Goal: Find specific page/section: Find specific page/section

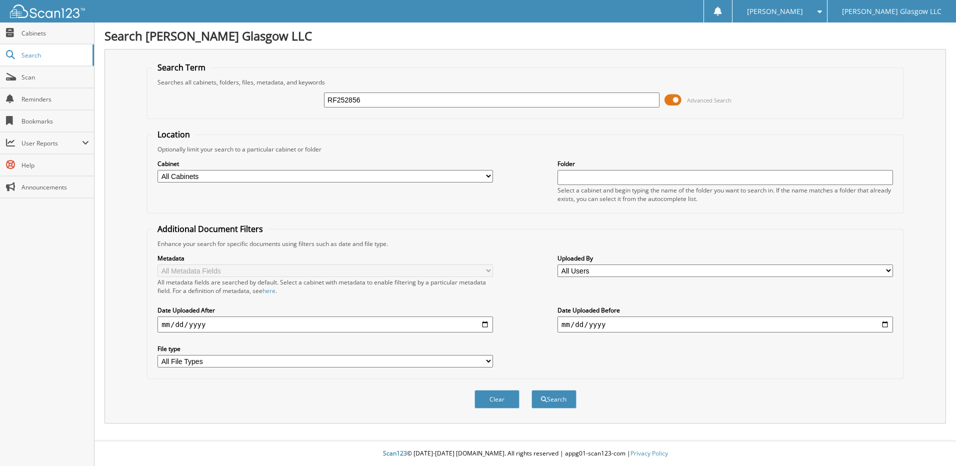
type input "RF252856"
click at [531, 390] on button "Search" at bounding box center [553, 399] width 45 height 18
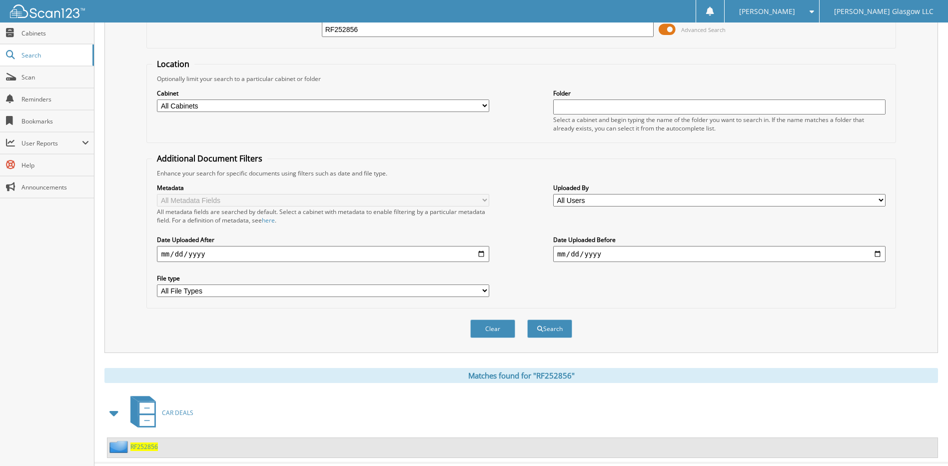
scroll to position [93, 0]
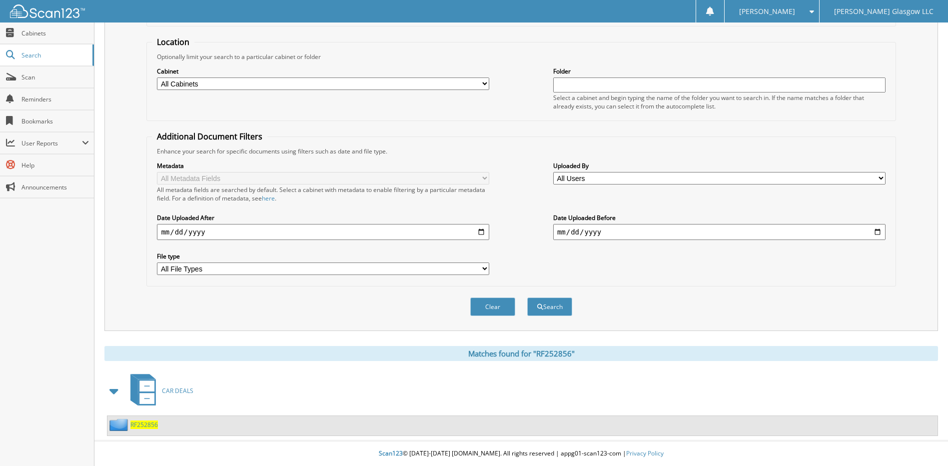
click at [150, 427] on span "RF252856" at bounding box center [143, 424] width 27 height 8
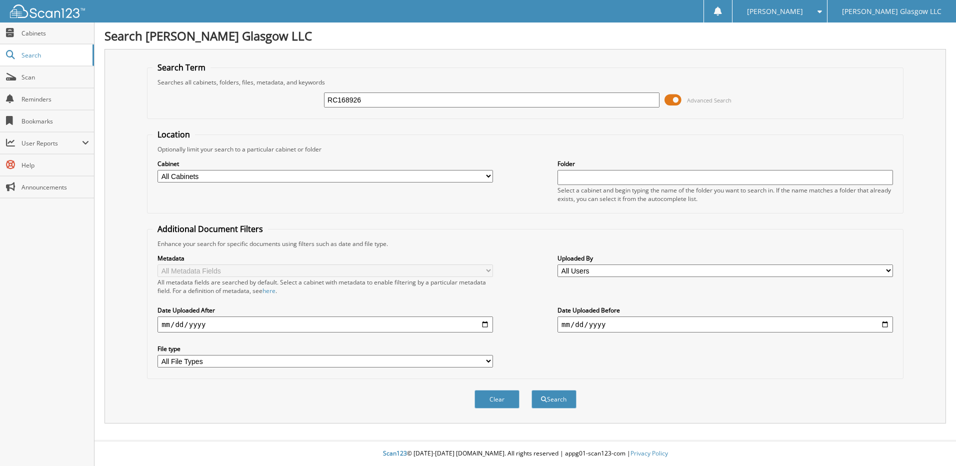
type input "RC168926"
click at [531, 390] on button "Search" at bounding box center [553, 399] width 45 height 18
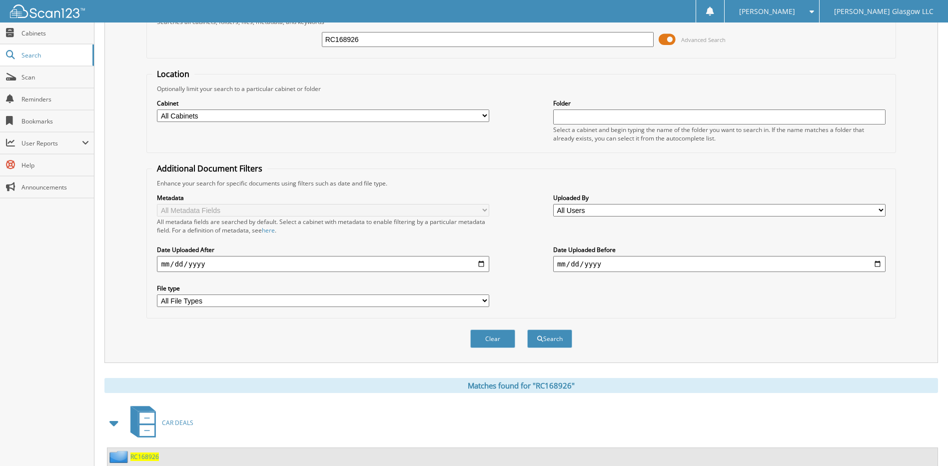
scroll to position [118, 0]
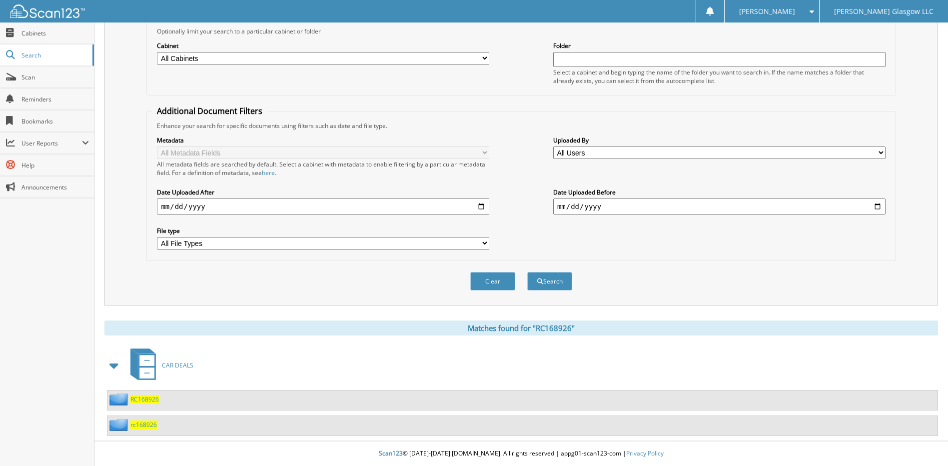
click at [143, 399] on span "RC168926" at bounding box center [144, 399] width 28 height 8
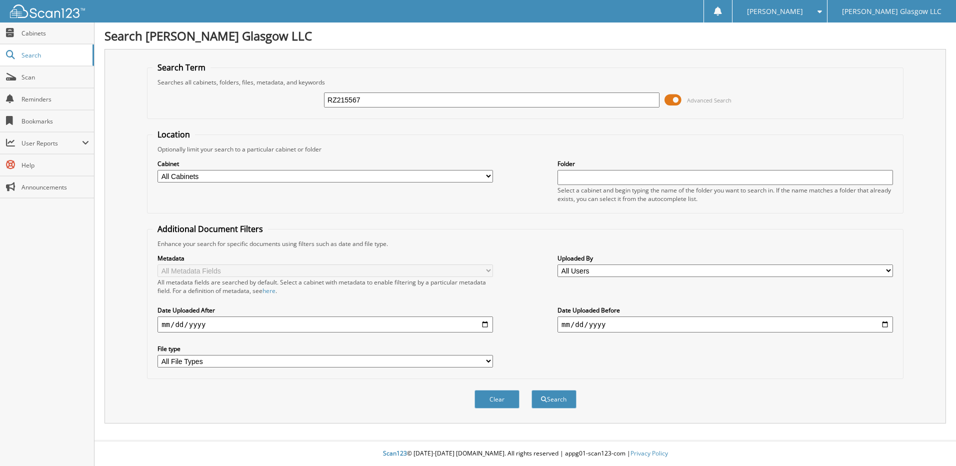
type input "RZ215567"
click at [531, 390] on button "Search" at bounding box center [553, 399] width 45 height 18
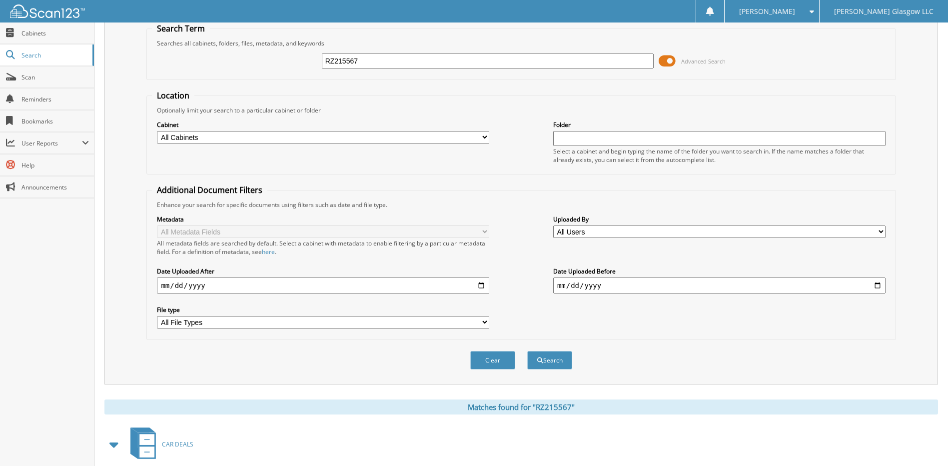
scroll to position [93, 0]
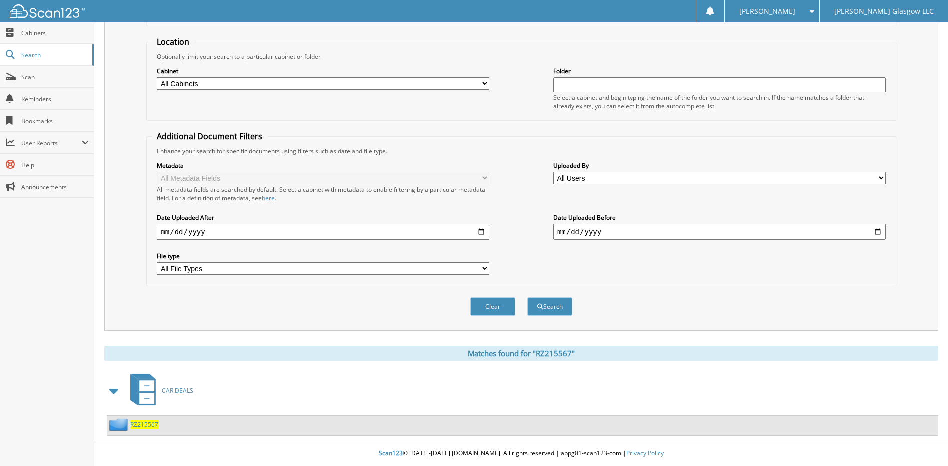
click at [147, 425] on span "RZ215567" at bounding box center [144, 424] width 28 height 8
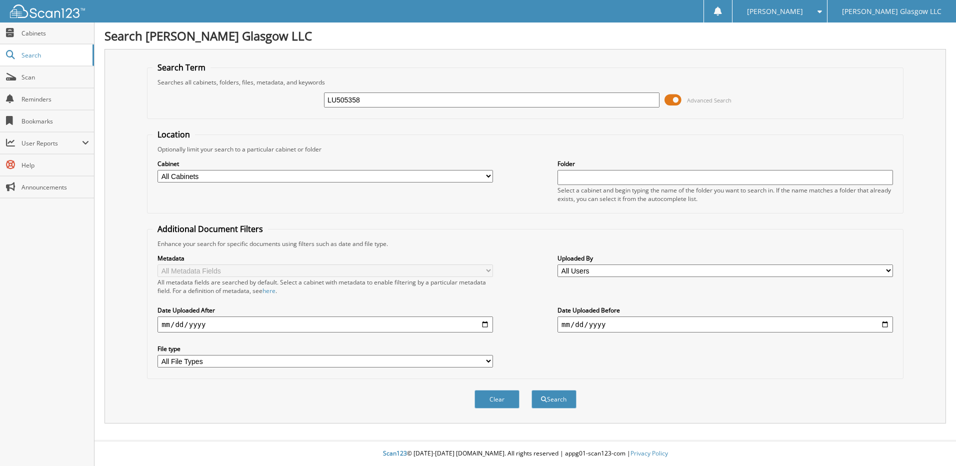
type input "LU505358"
click at [531, 390] on button "Search" at bounding box center [553, 399] width 45 height 18
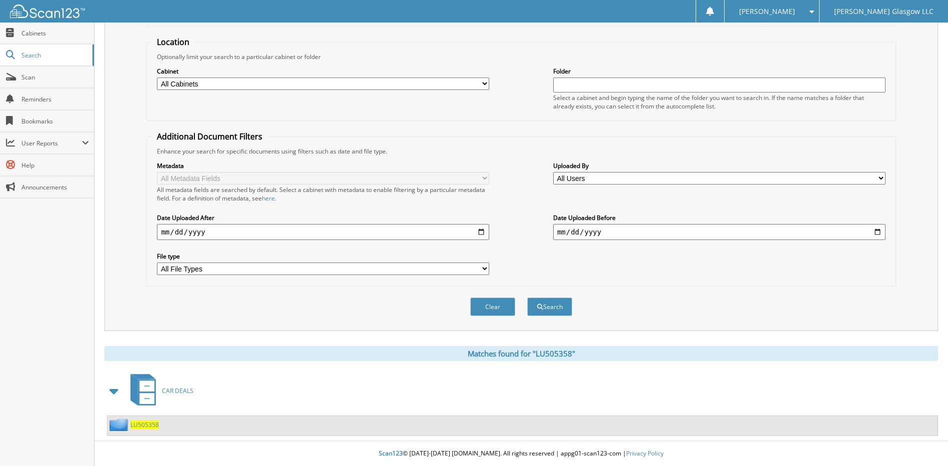
scroll to position [93, 0]
click at [139, 424] on span "LU505358" at bounding box center [144, 424] width 28 height 8
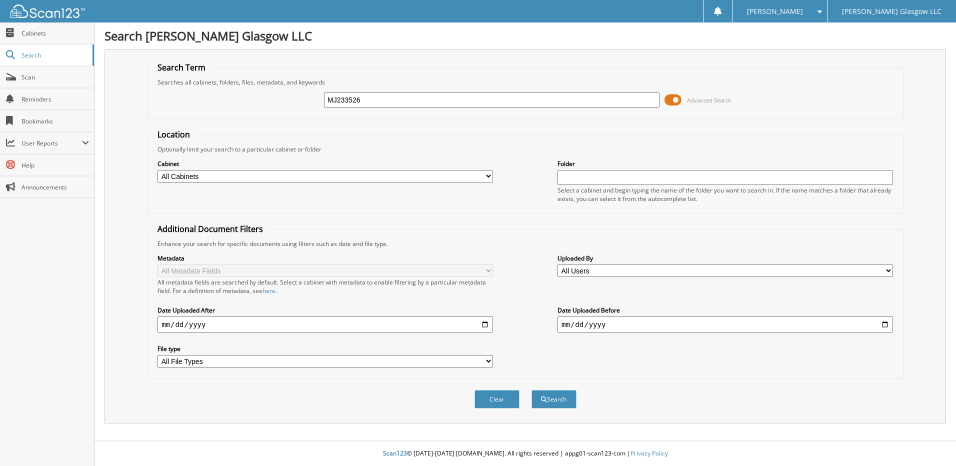
type input "MJ233526"
click at [531, 390] on button "Search" at bounding box center [553, 399] width 45 height 18
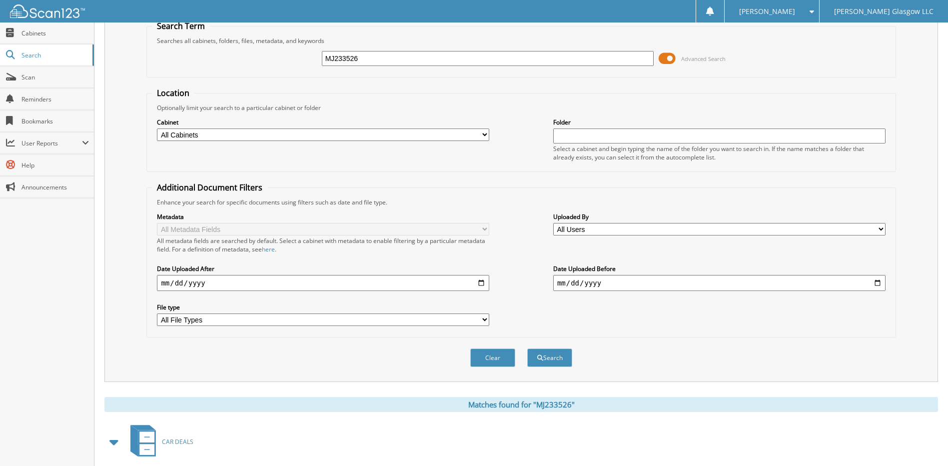
scroll to position [93, 0]
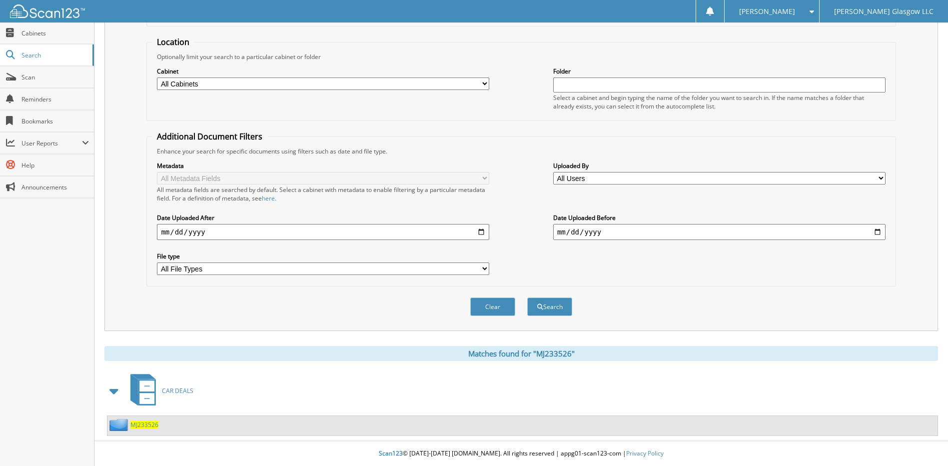
click at [149, 423] on span "MJ233526" at bounding box center [144, 424] width 28 height 8
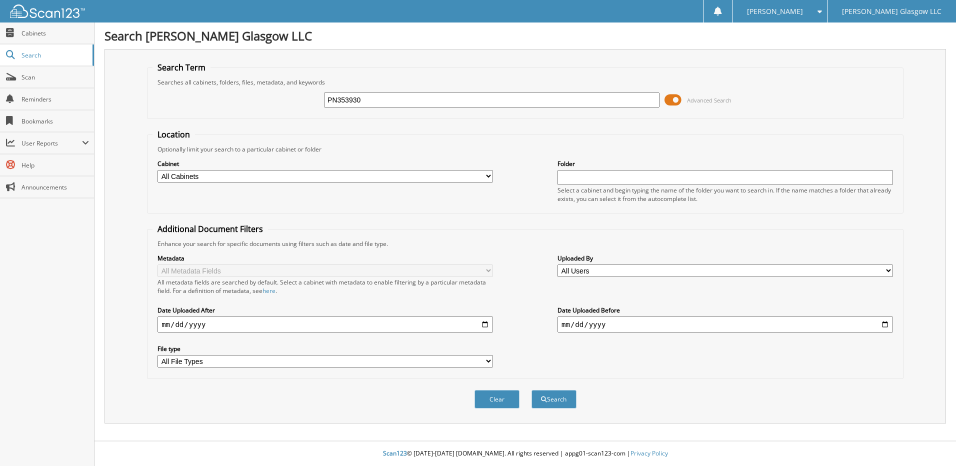
type input "PN353930"
click at [531, 390] on button "Search" at bounding box center [553, 399] width 45 height 18
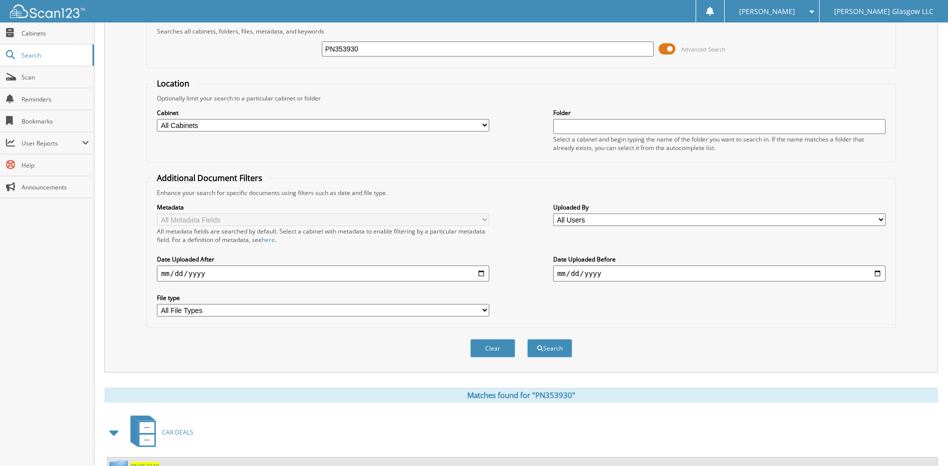
scroll to position [93, 0]
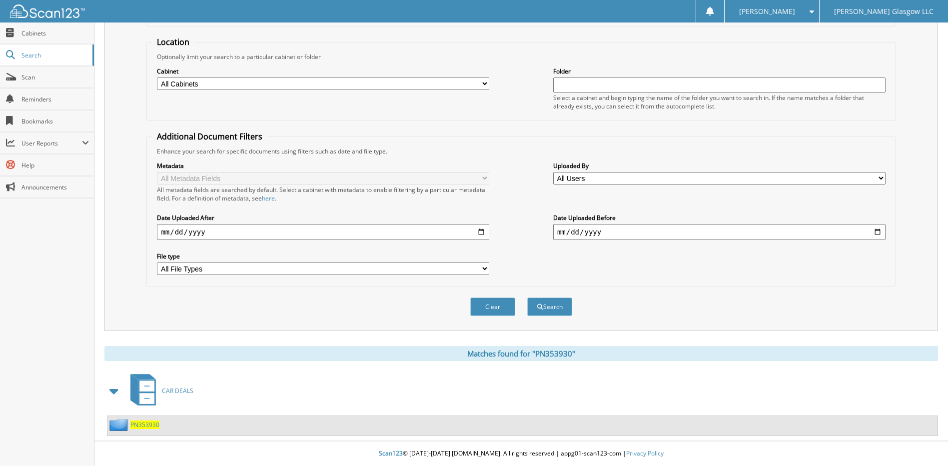
click at [145, 422] on span "PN353930" at bounding box center [144, 424] width 29 height 8
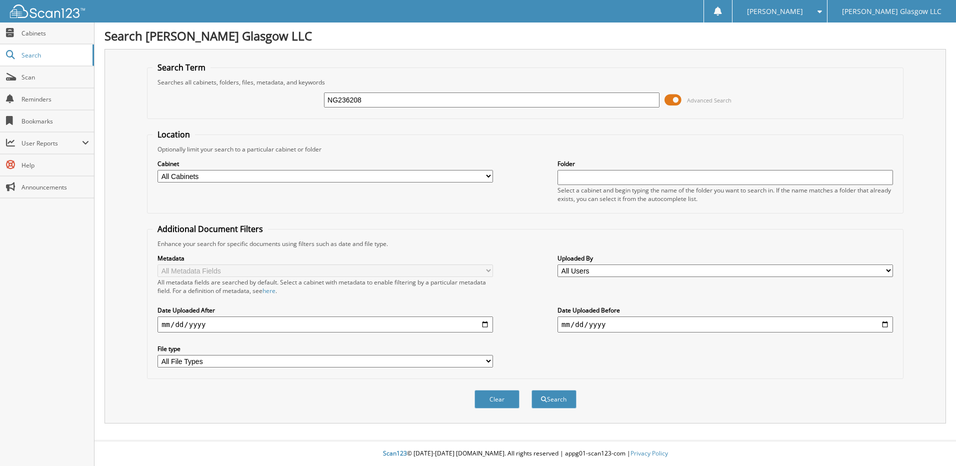
type input "NG236208"
click at [531, 390] on button "Search" at bounding box center [553, 399] width 45 height 18
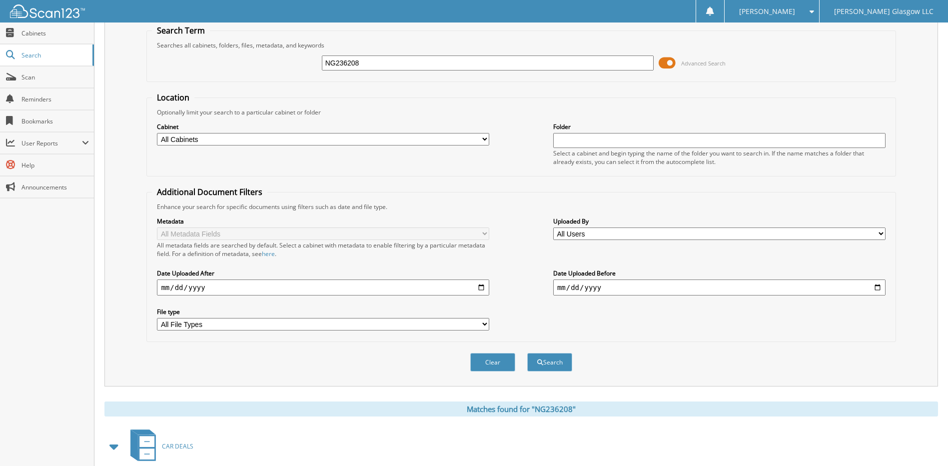
scroll to position [93, 0]
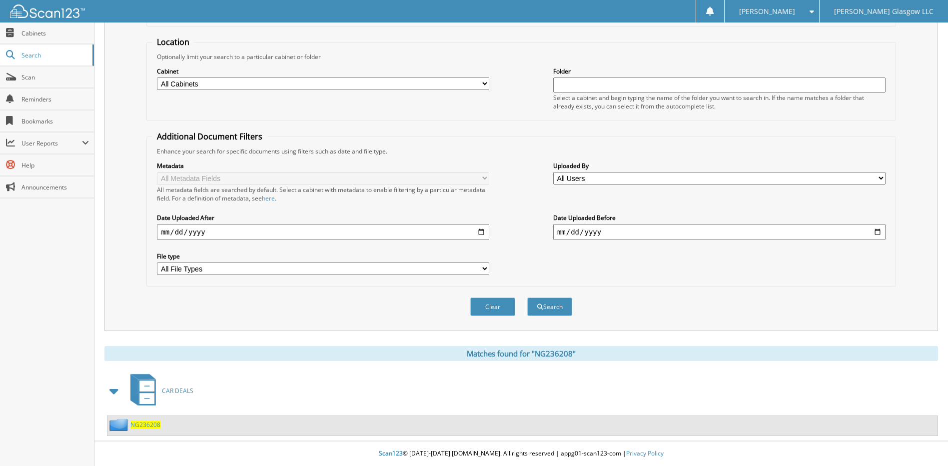
click at [139, 425] on span "NG236208" at bounding box center [145, 424] width 30 height 8
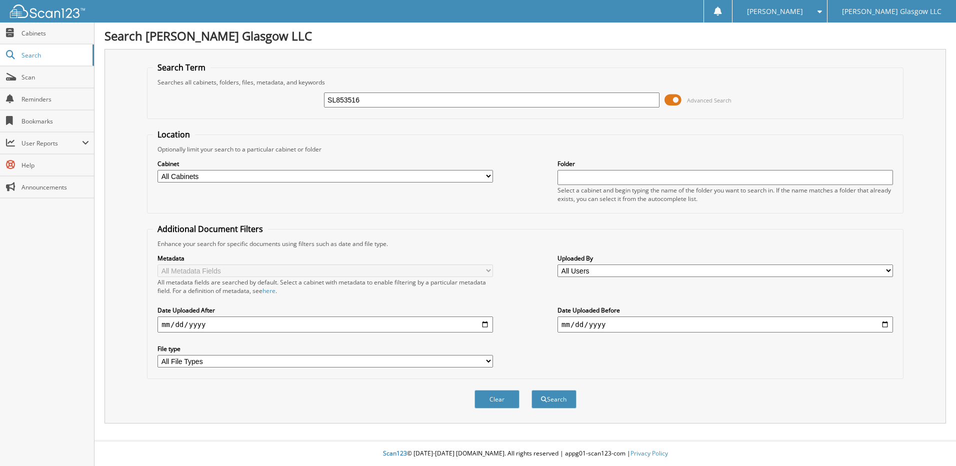
type input "SL853516"
click at [531, 390] on button "Search" at bounding box center [553, 399] width 45 height 18
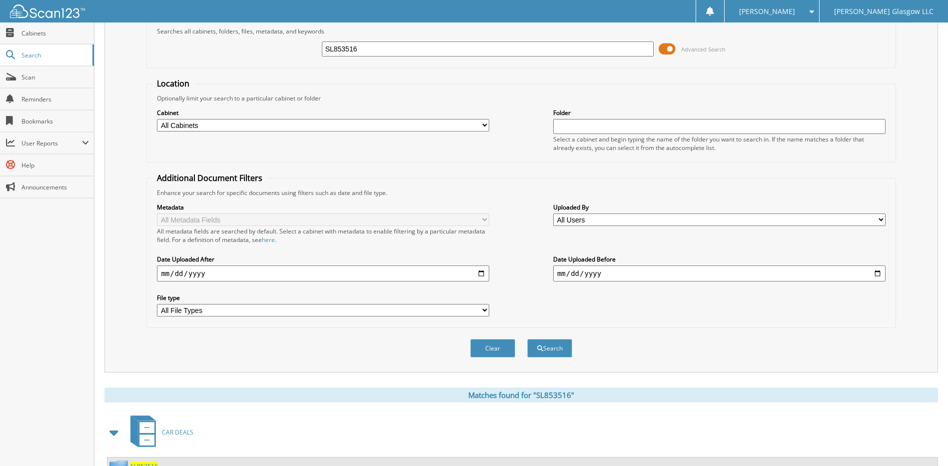
scroll to position [93, 0]
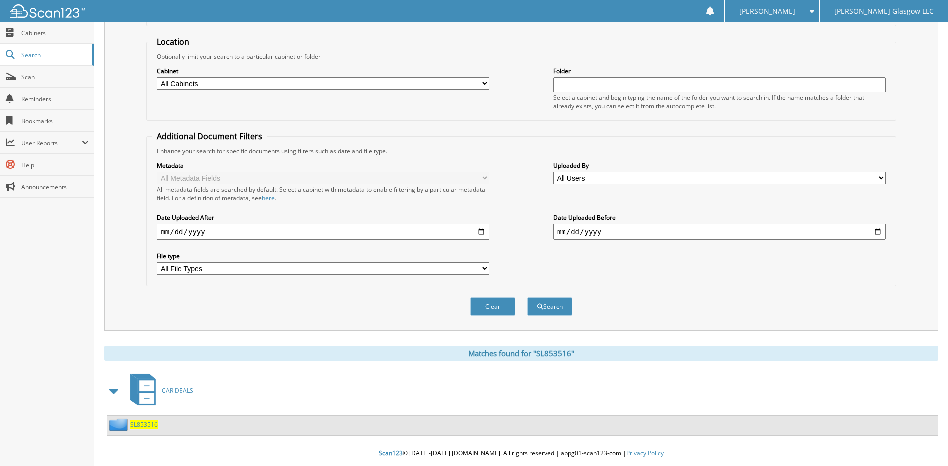
click at [176, 387] on span "CAR DEALS" at bounding box center [177, 390] width 31 height 8
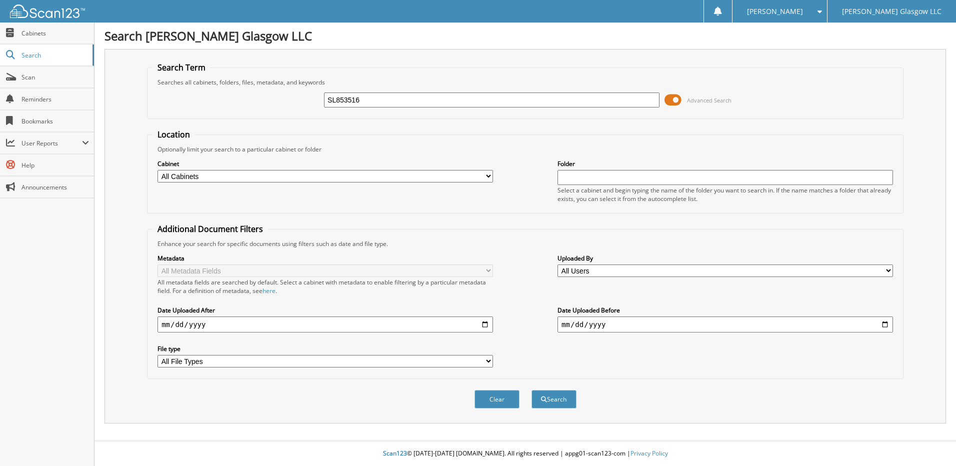
type input "SL853516"
click at [531, 390] on button "Search" at bounding box center [553, 399] width 45 height 18
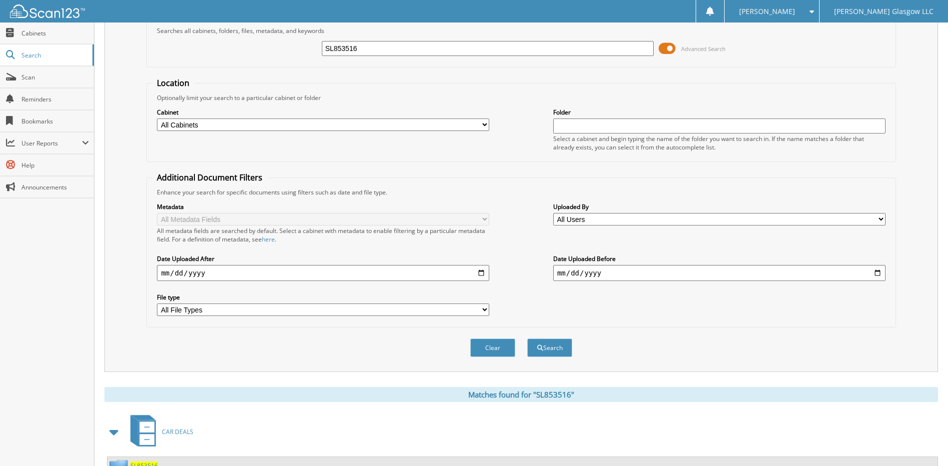
scroll to position [93, 0]
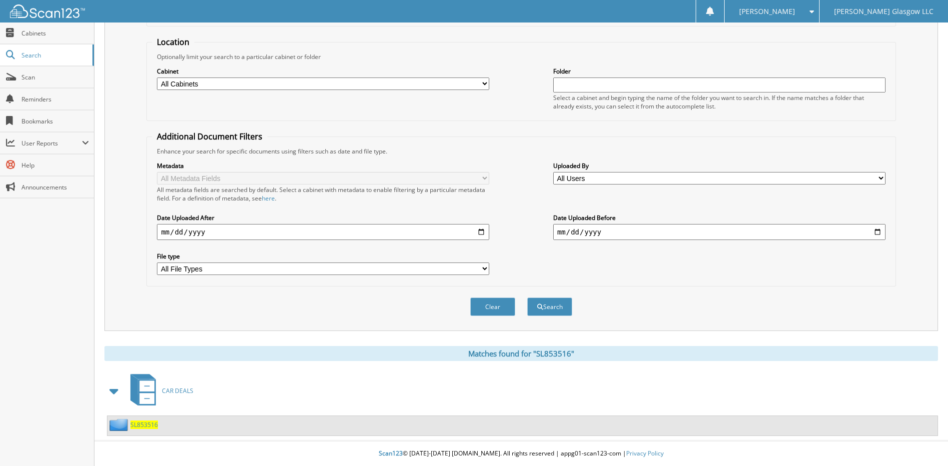
click at [145, 424] on span "SL853516" at bounding box center [143, 424] width 27 height 8
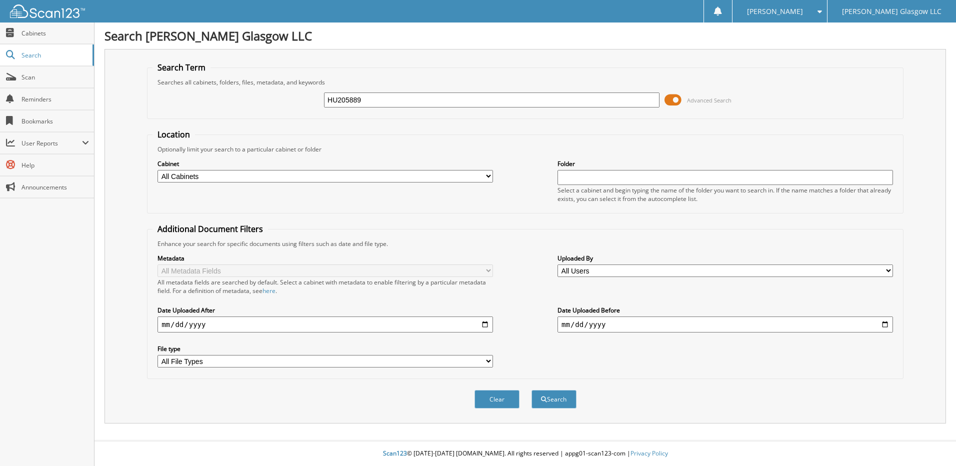
type input "HU205889"
click at [531, 390] on button "Search" at bounding box center [553, 399] width 45 height 18
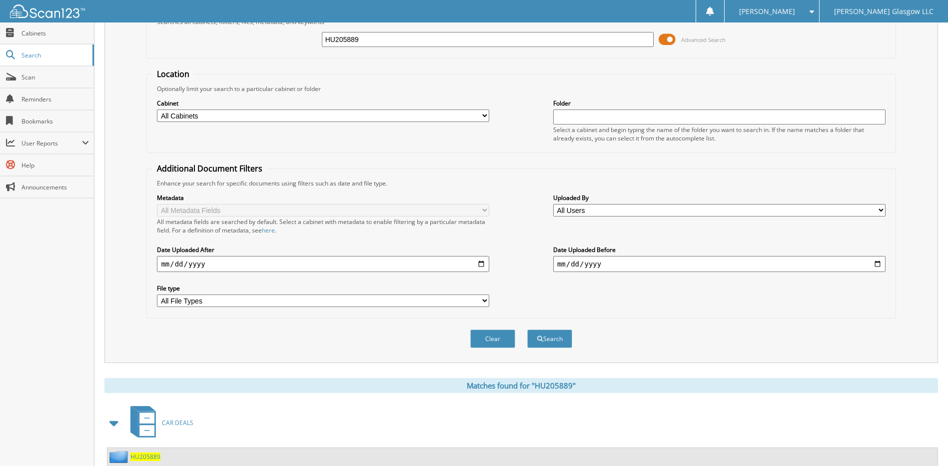
scroll to position [93, 0]
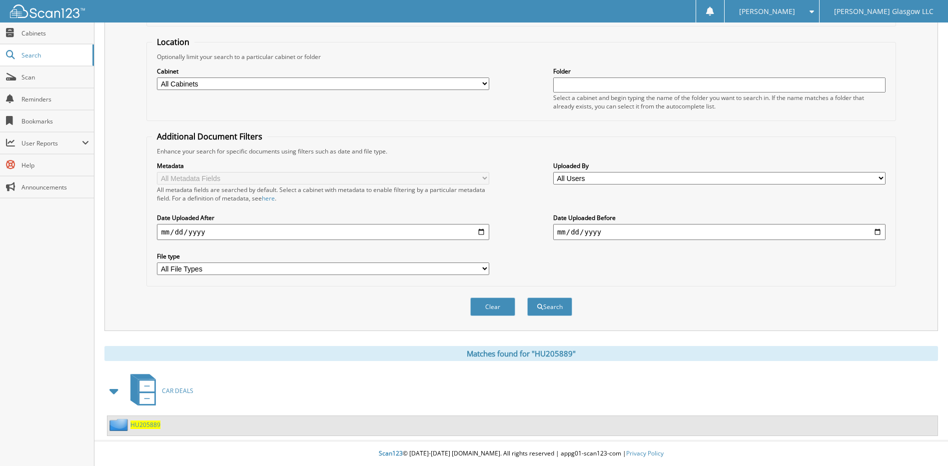
click at [150, 424] on span "HU205889" at bounding box center [145, 424] width 30 height 8
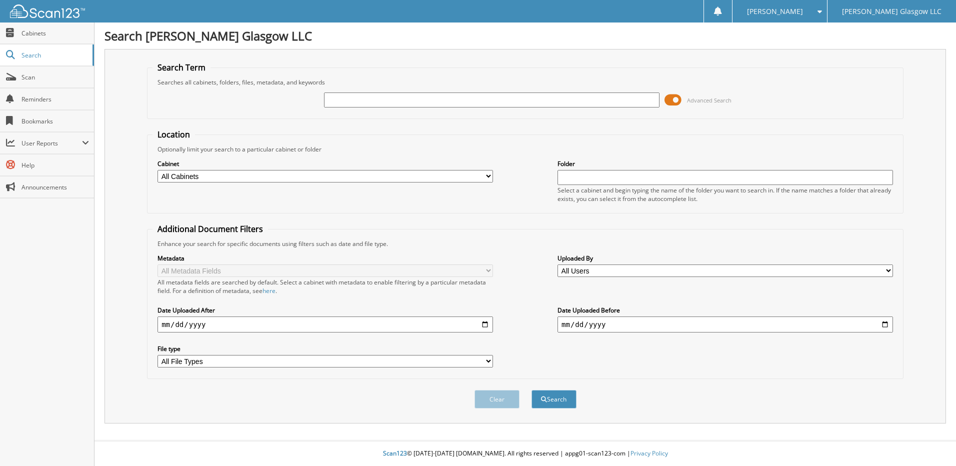
click at [329, 99] on input "text" at bounding box center [491, 99] width 335 height 15
click at [359, 98] on input "RF" at bounding box center [491, 99] width 335 height 15
type input "RF252856"
click at [531, 390] on button "Search" at bounding box center [553, 399] width 45 height 18
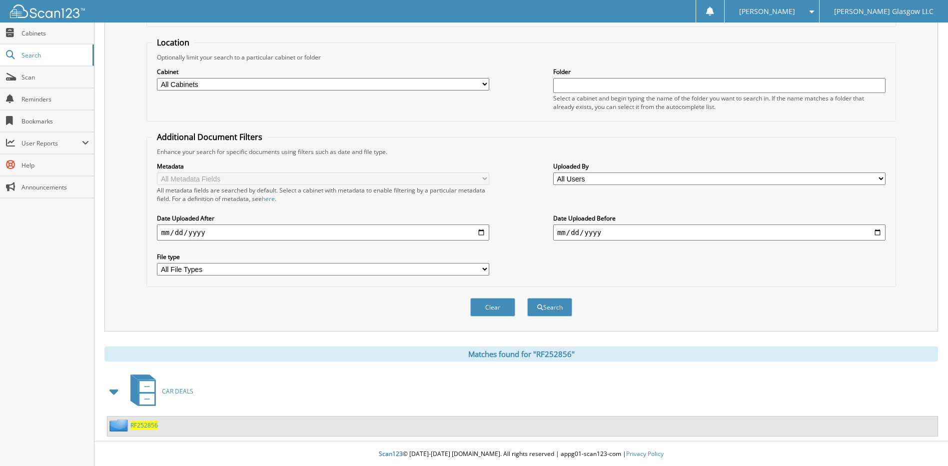
scroll to position [93, 0]
click at [140, 423] on span "RF252856" at bounding box center [143, 424] width 27 height 8
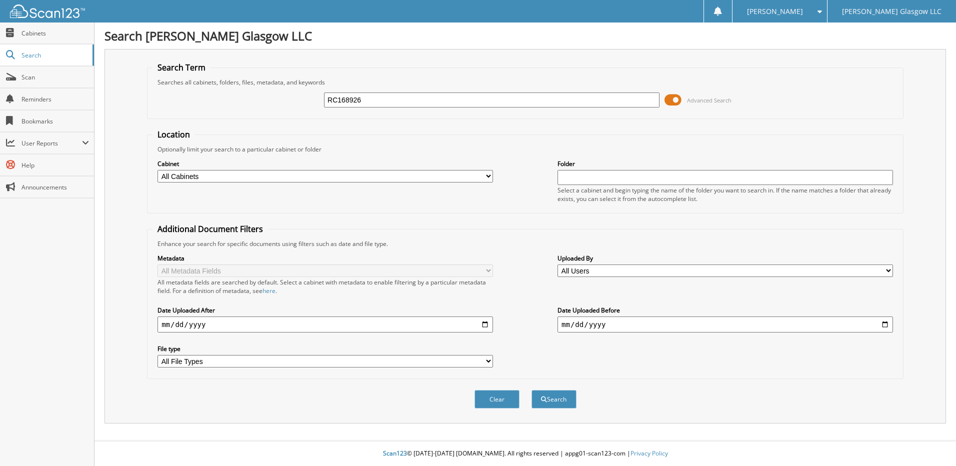
type input "RC168926"
click at [531, 390] on button "Search" at bounding box center [553, 399] width 45 height 18
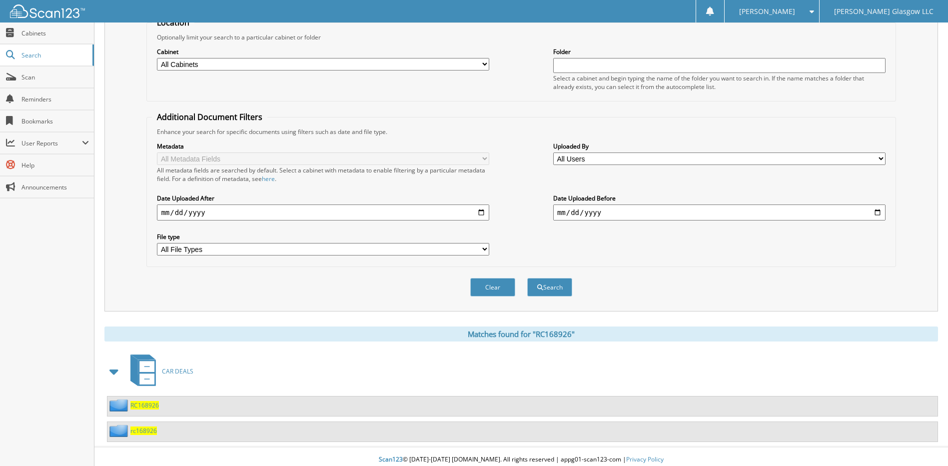
scroll to position [118, 0]
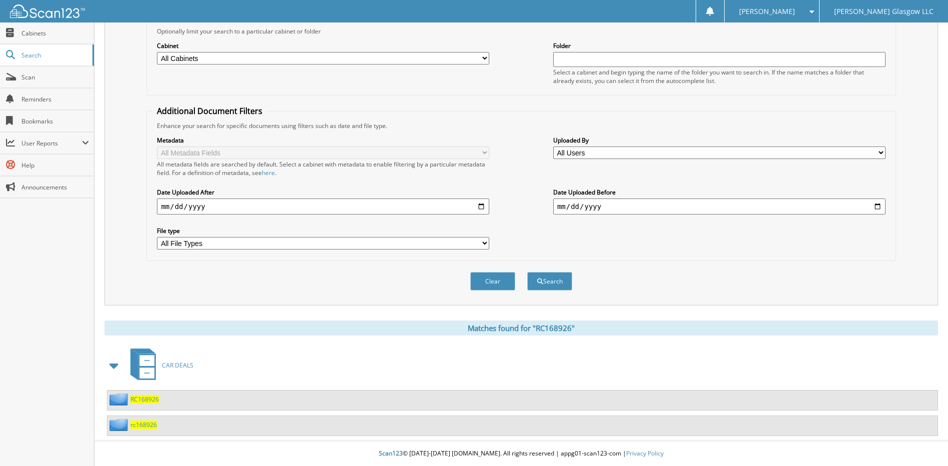
click at [141, 392] on div "RC168926" at bounding box center [522, 399] width 830 height 19
click at [142, 399] on span "RC168926" at bounding box center [144, 399] width 28 height 8
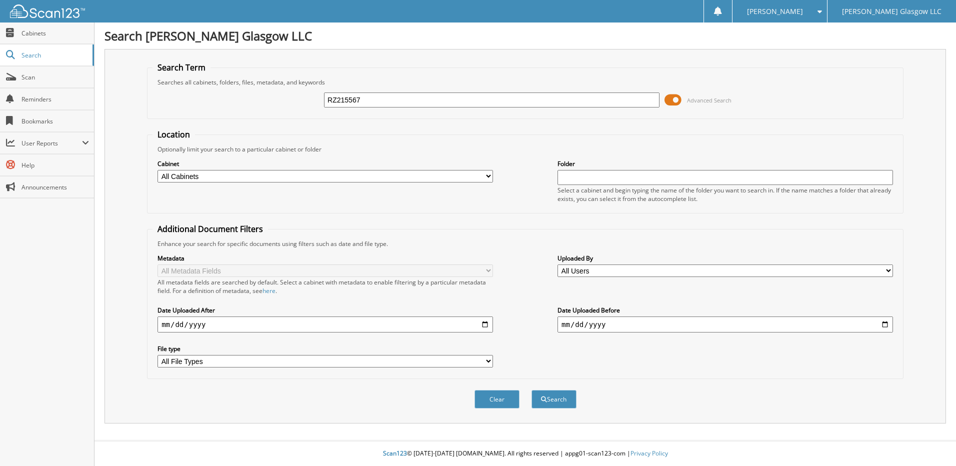
type input "RZ215567"
click at [531, 390] on button "Search" at bounding box center [553, 399] width 45 height 18
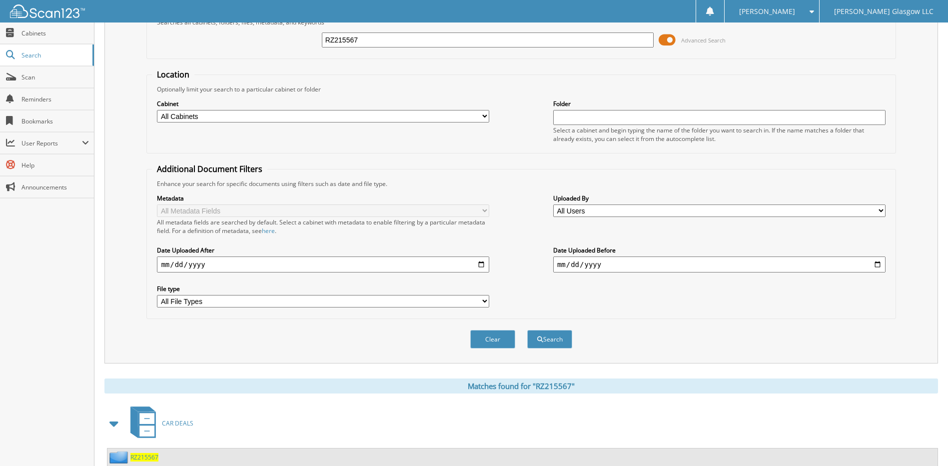
scroll to position [93, 0]
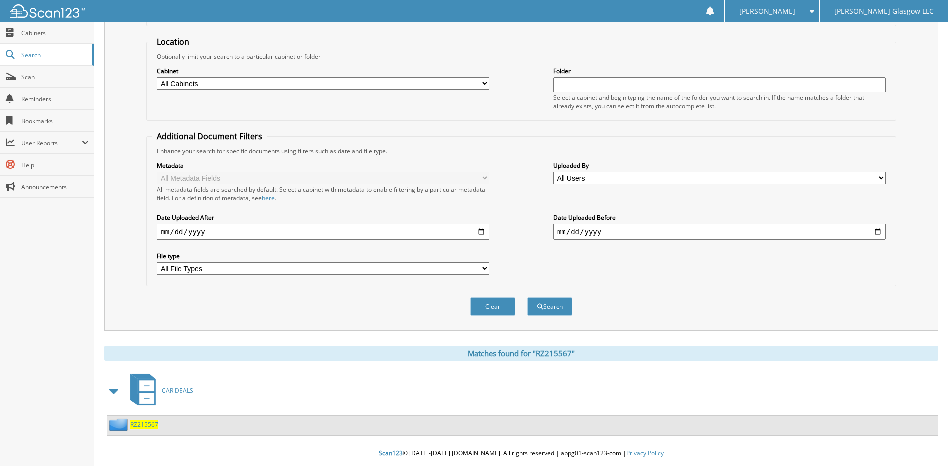
click at [141, 423] on span "RZ215567" at bounding box center [144, 424] width 28 height 8
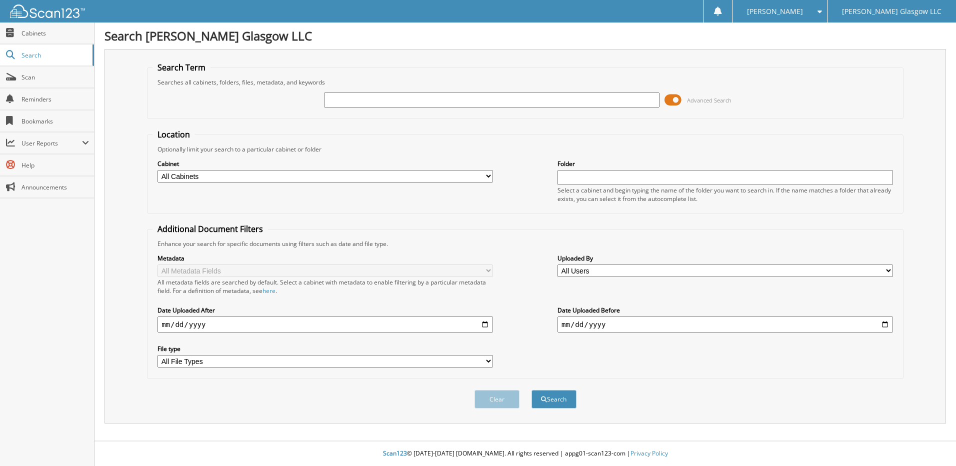
click at [338, 96] on input "text" at bounding box center [491, 99] width 335 height 15
click at [531, 390] on button "Search" at bounding box center [553, 399] width 45 height 18
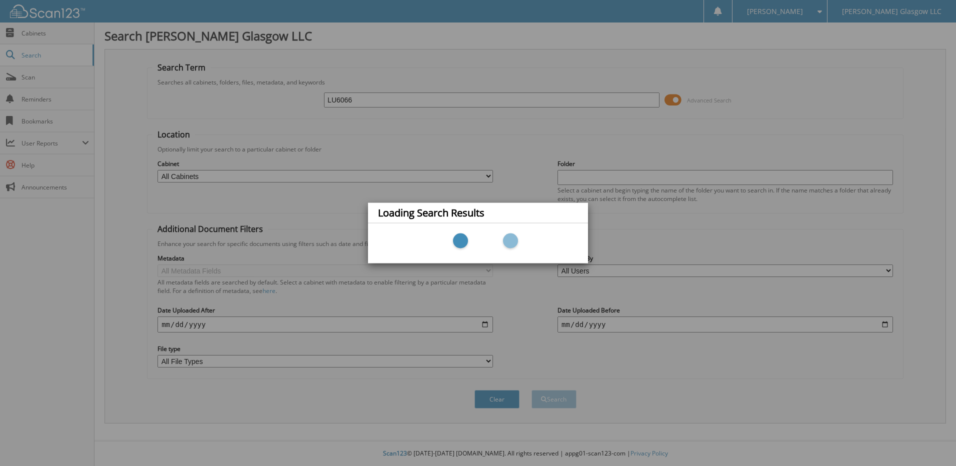
type input "LU60669"
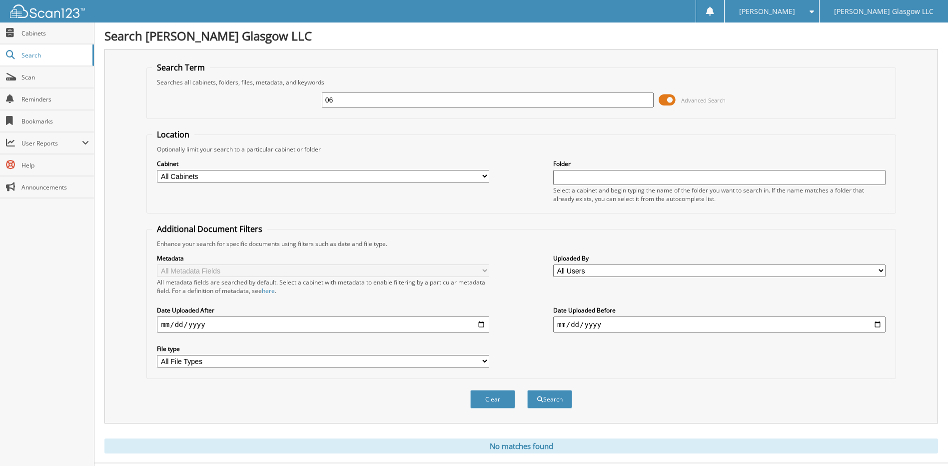
type input "6"
type input "LU505358"
click at [527, 390] on button "Search" at bounding box center [549, 399] width 45 height 18
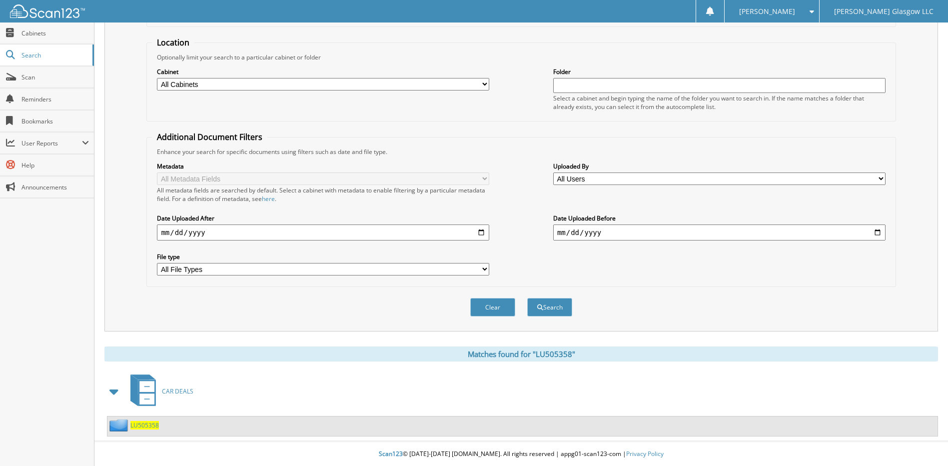
scroll to position [93, 0]
click at [149, 427] on span "LU505358" at bounding box center [144, 424] width 28 height 8
